Goal: Task Accomplishment & Management: Manage account settings

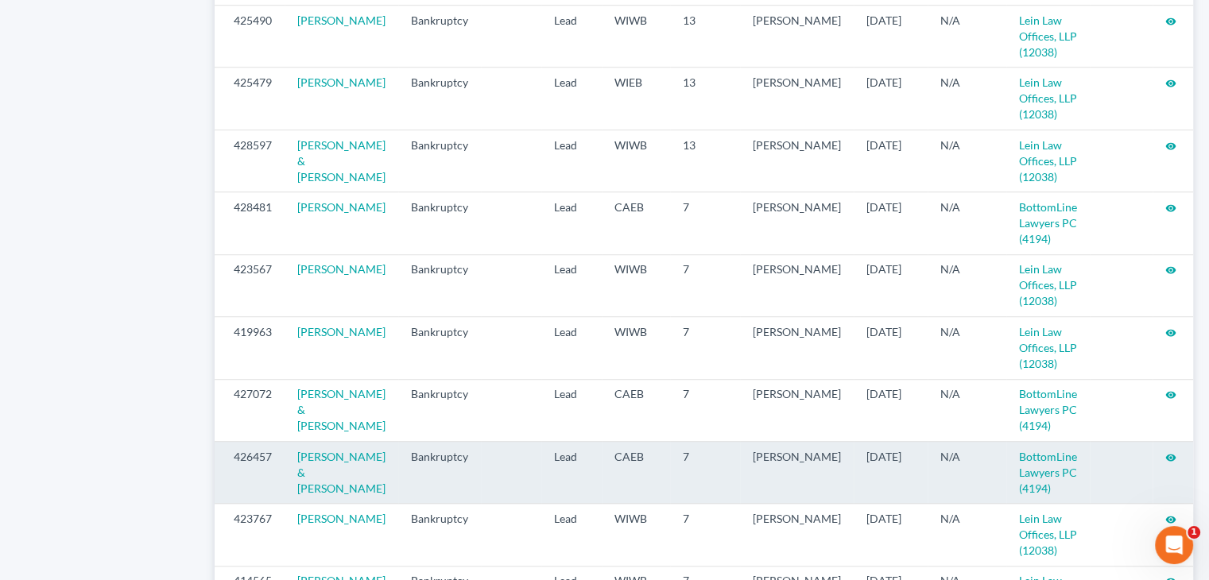
scroll to position [1192, 0]
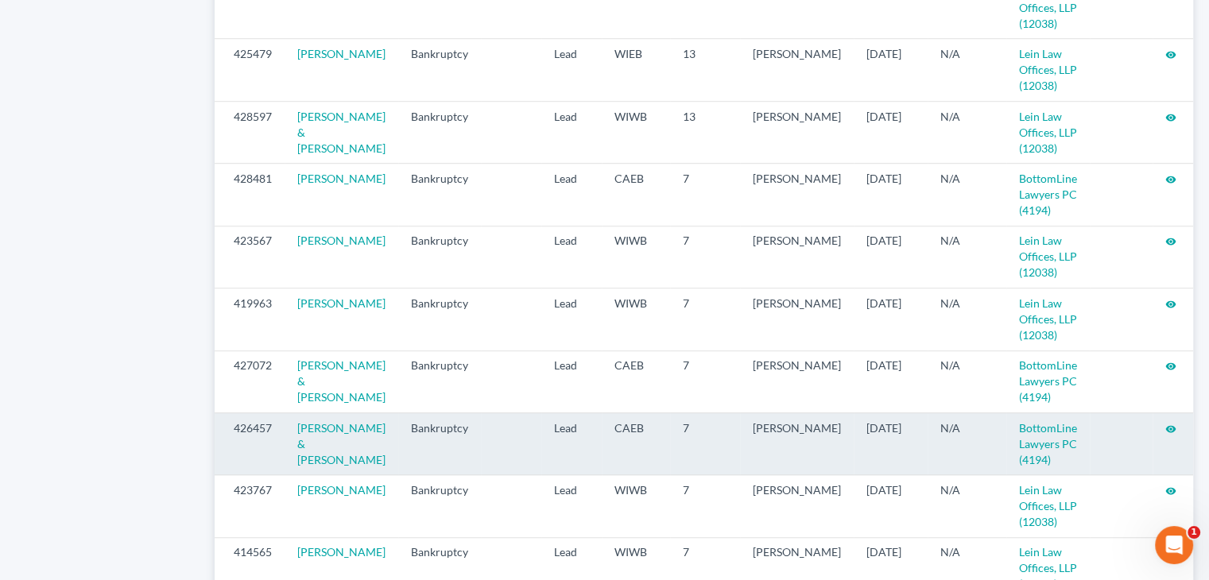
click at [1167, 435] on icon "visibility" at bounding box center [1170, 429] width 11 height 11
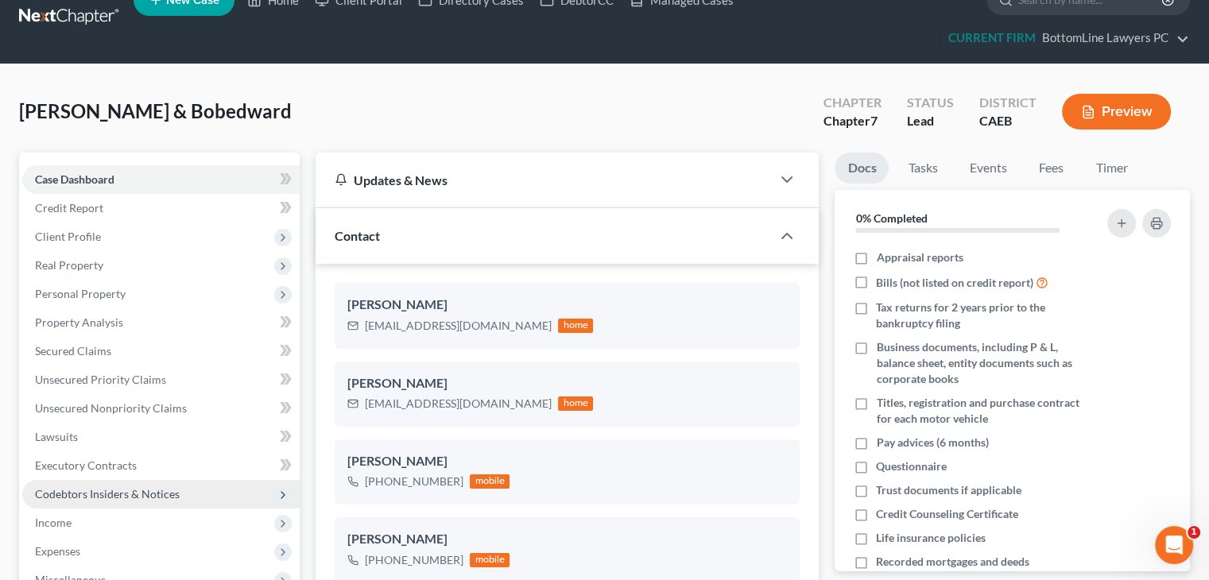
scroll to position [79, 0]
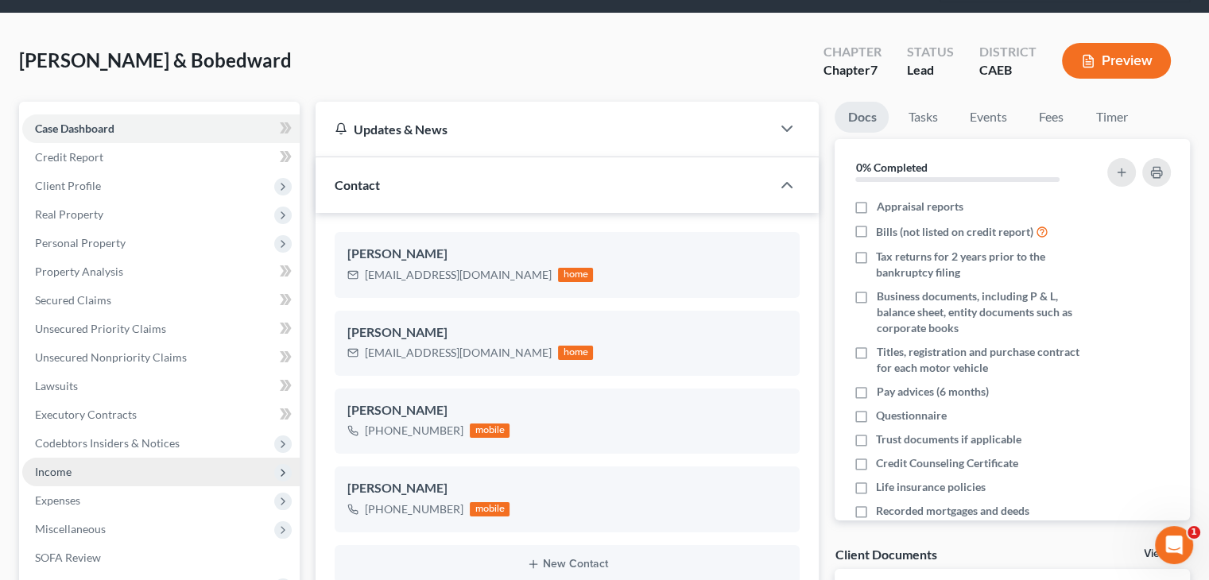
click at [94, 471] on span "Income" at bounding box center [160, 472] width 277 height 29
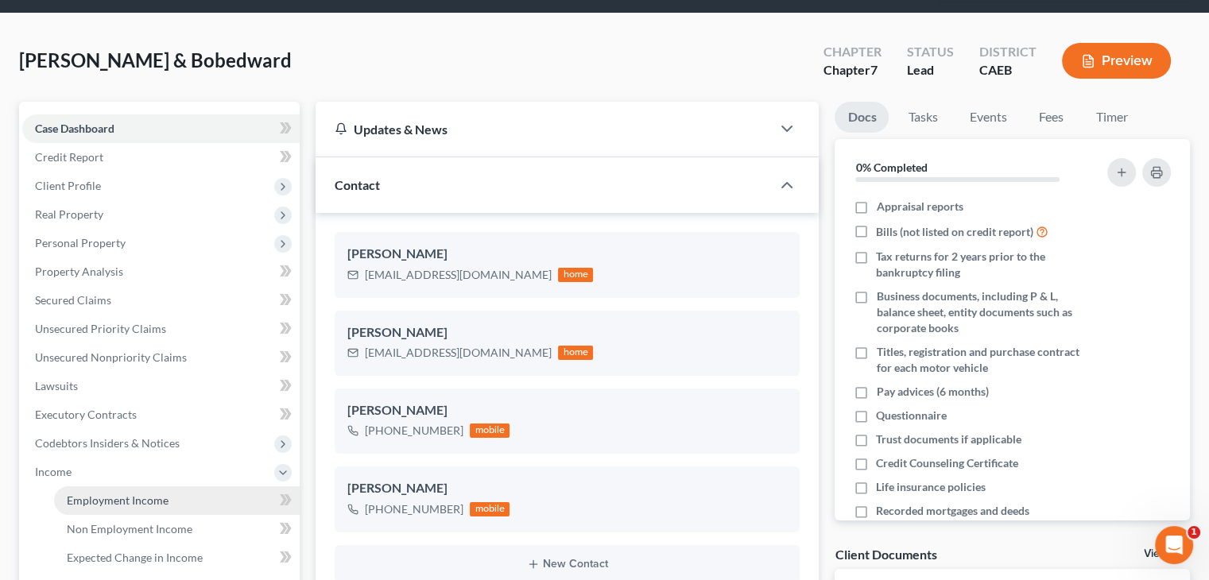
click at [111, 498] on span "Employment Income" at bounding box center [118, 501] width 102 height 14
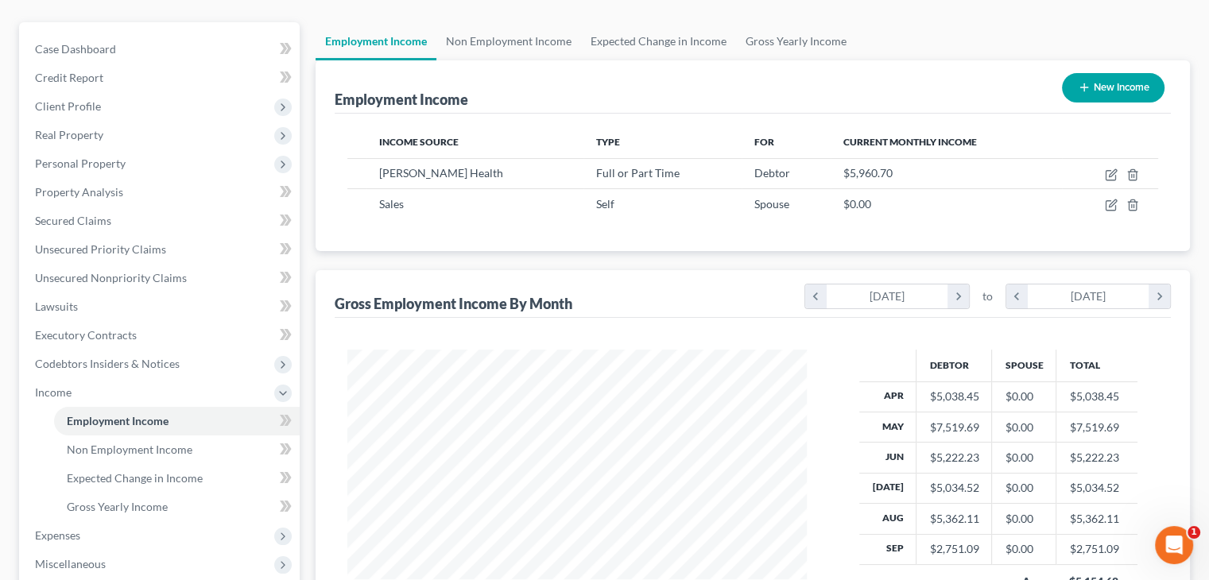
scroll to position [238, 0]
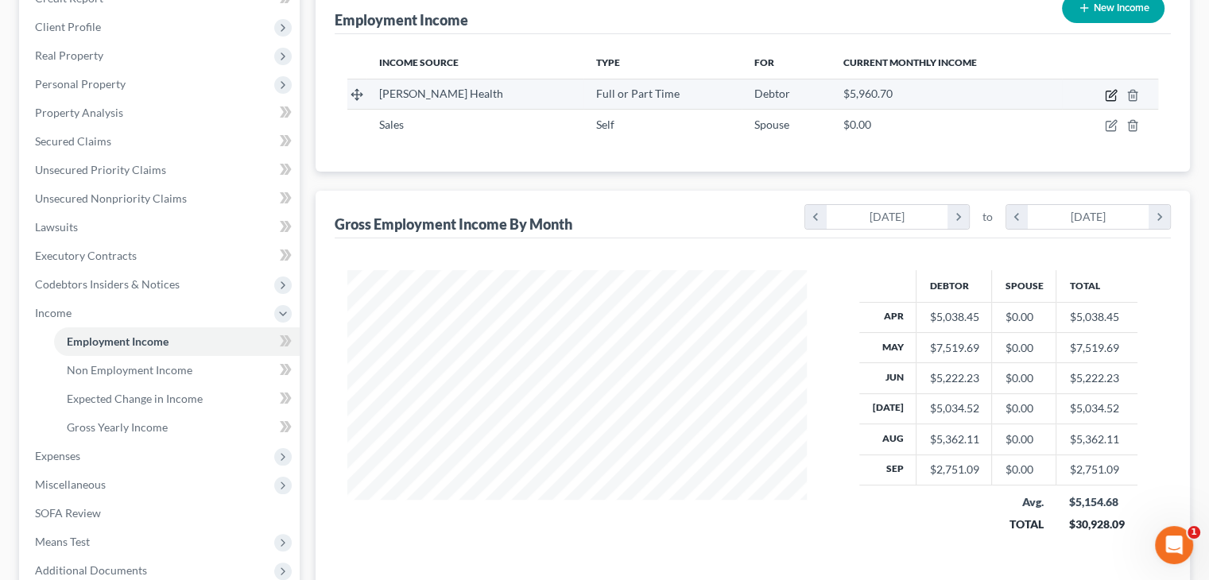
click at [1109, 91] on icon "button" at bounding box center [1111, 96] width 10 height 10
select select "0"
select select "4"
select select "2"
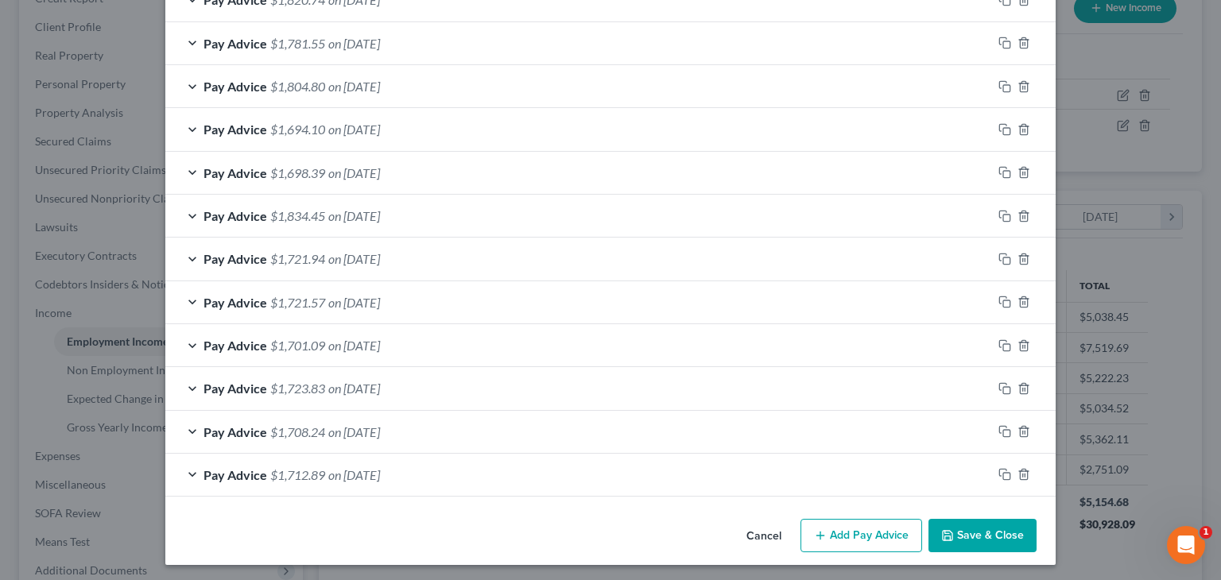
scroll to position [563, 0]
click at [762, 530] on button "Cancel" at bounding box center [764, 536] width 60 height 32
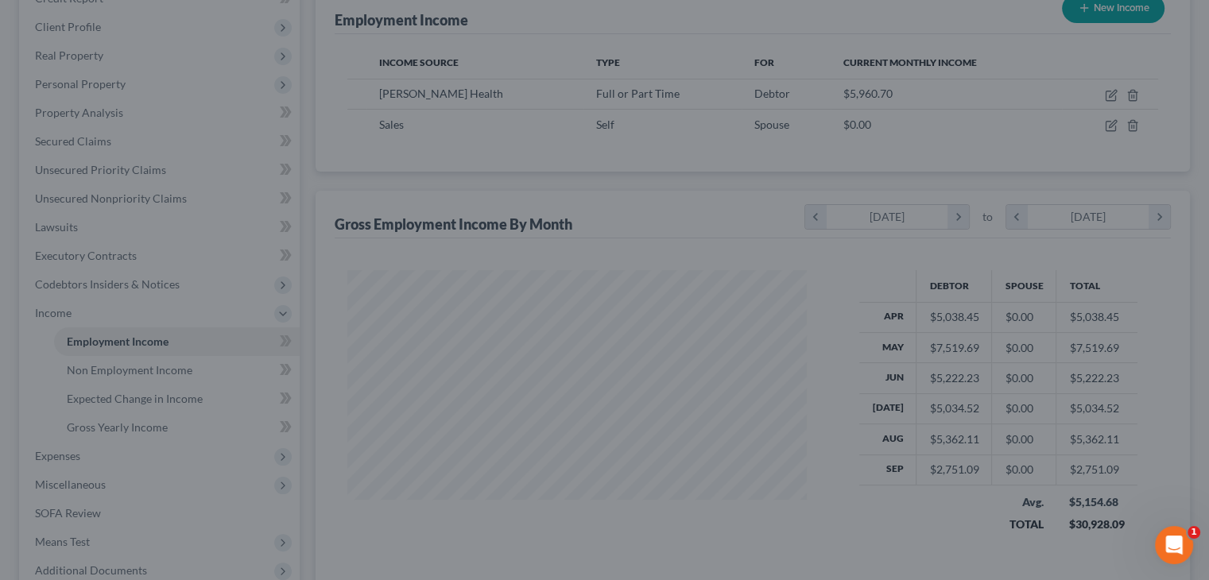
scroll to position [794605, 794396]
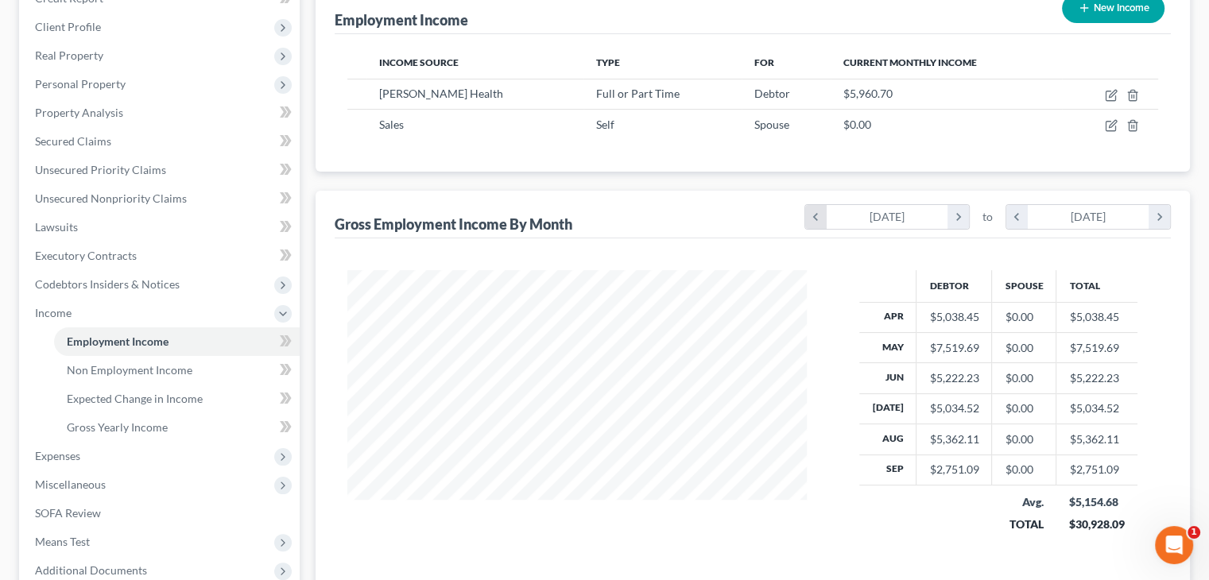
click at [822, 216] on icon "chevron_left" at bounding box center [815, 217] width 21 height 24
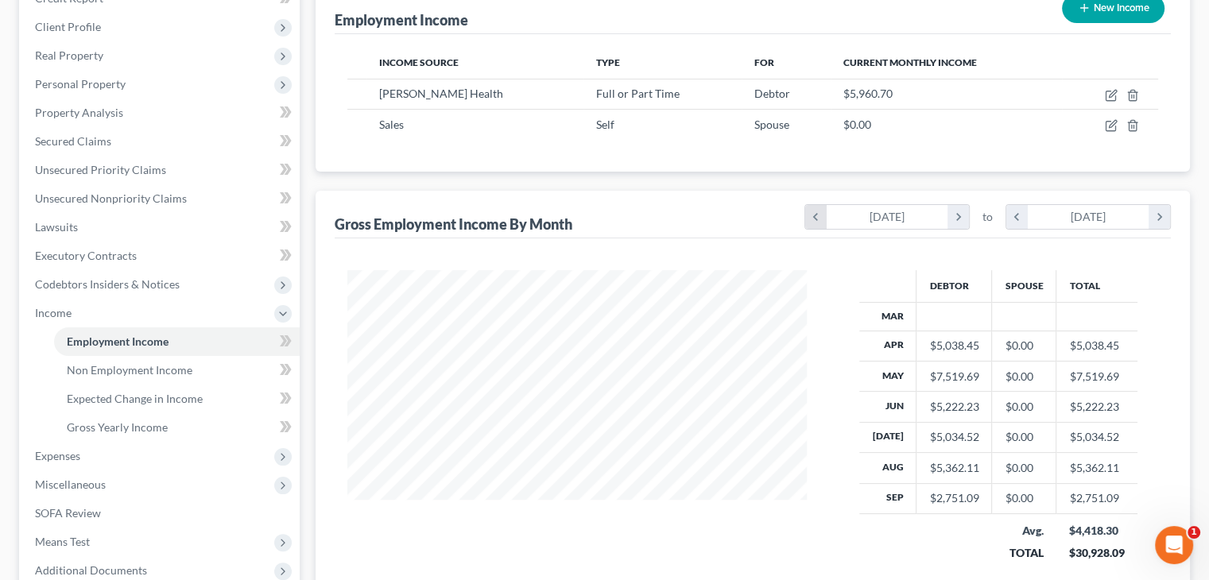
scroll to position [314, 490]
click at [956, 217] on icon "chevron_right" at bounding box center [958, 217] width 21 height 24
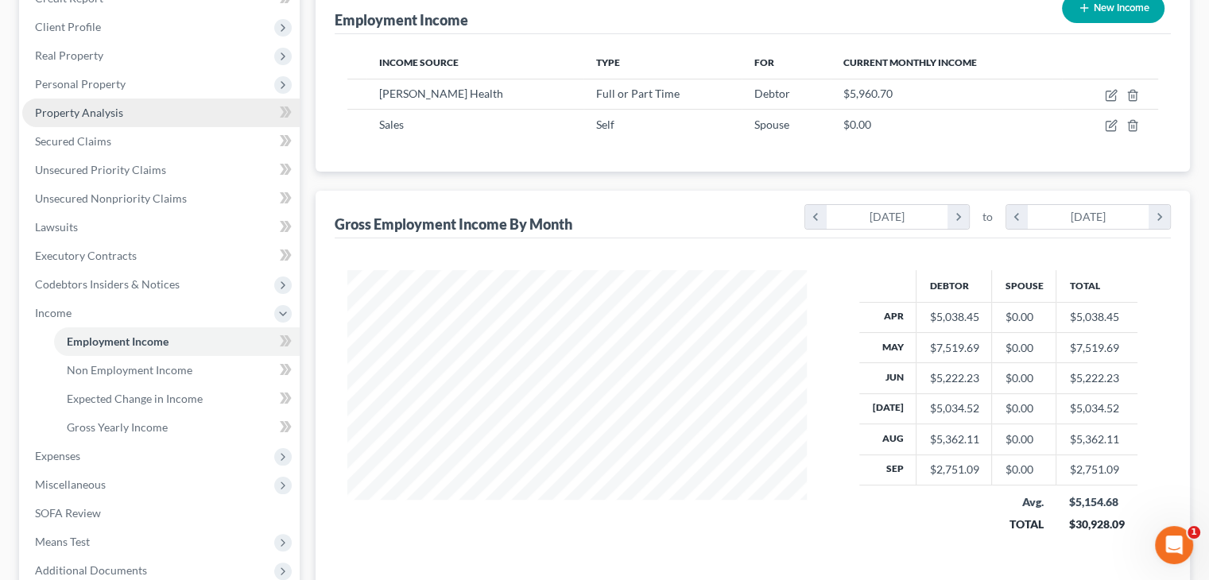
click at [94, 108] on span "Property Analysis" at bounding box center [79, 113] width 88 height 14
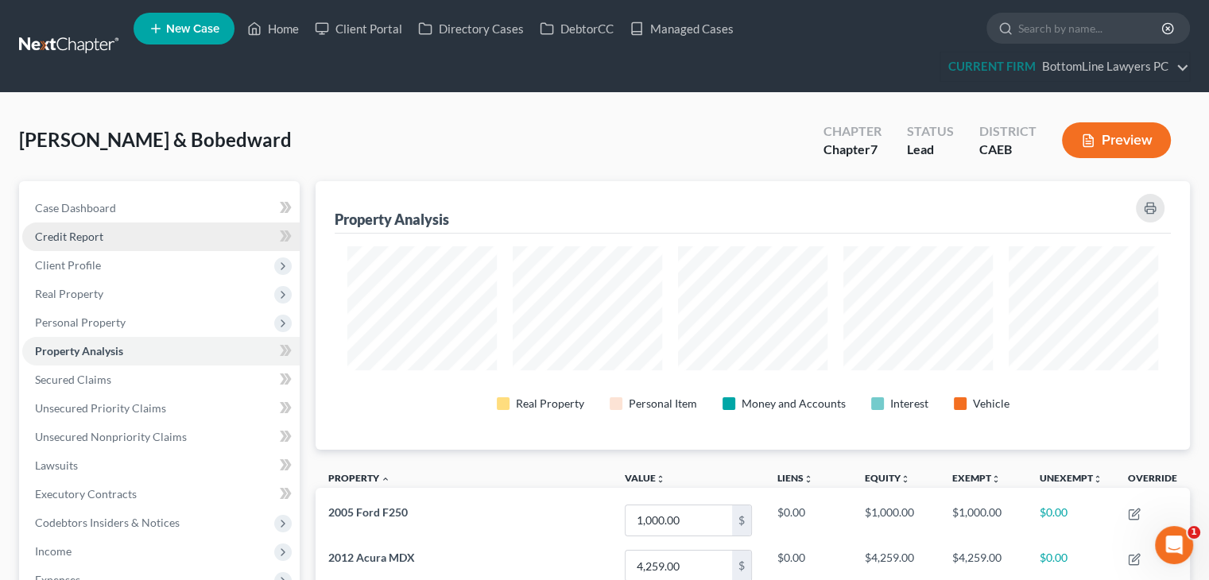
click at [93, 232] on span "Credit Report" at bounding box center [69, 237] width 68 height 14
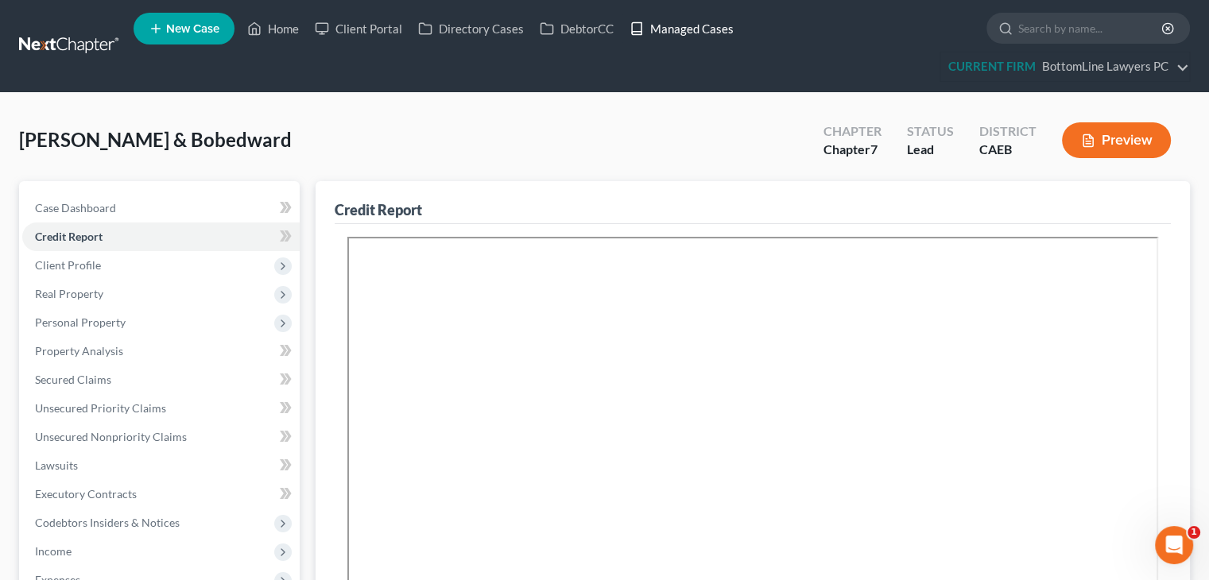
click at [719, 21] on link "Managed Cases" at bounding box center [682, 28] width 120 height 29
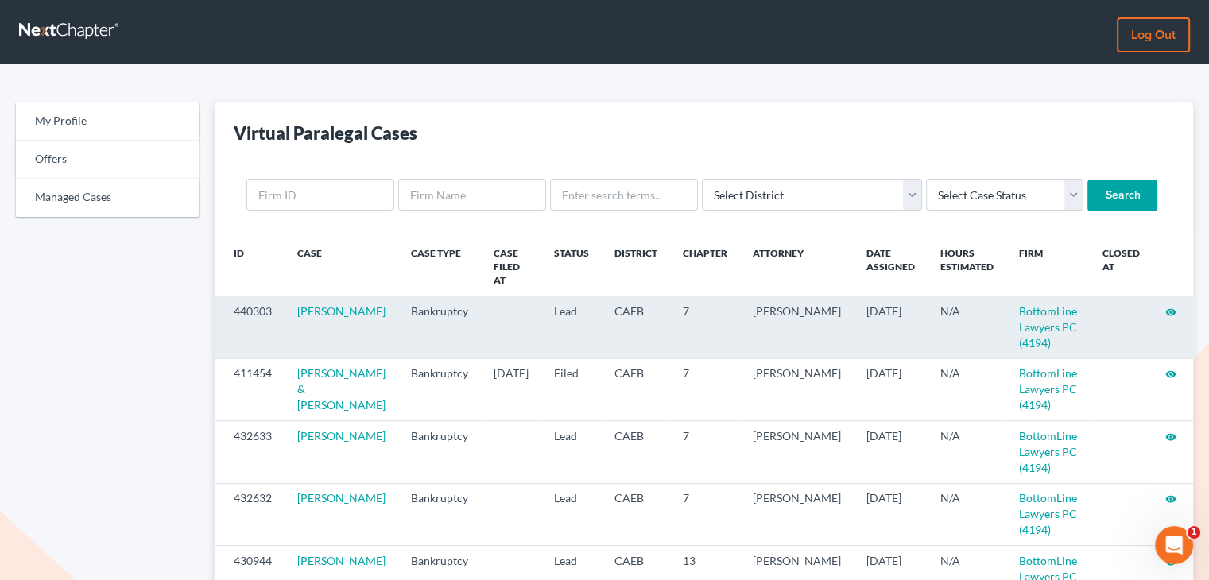
click at [1173, 307] on icon "visibility" at bounding box center [1170, 312] width 11 height 11
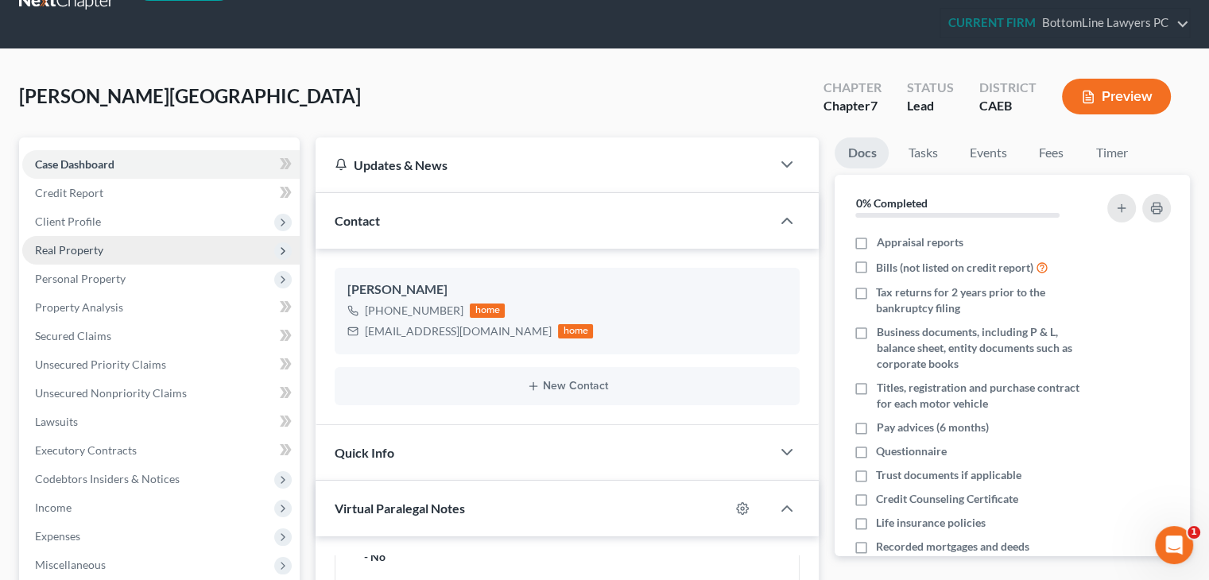
scroll to position [79, 0]
